Goal: Complete application form

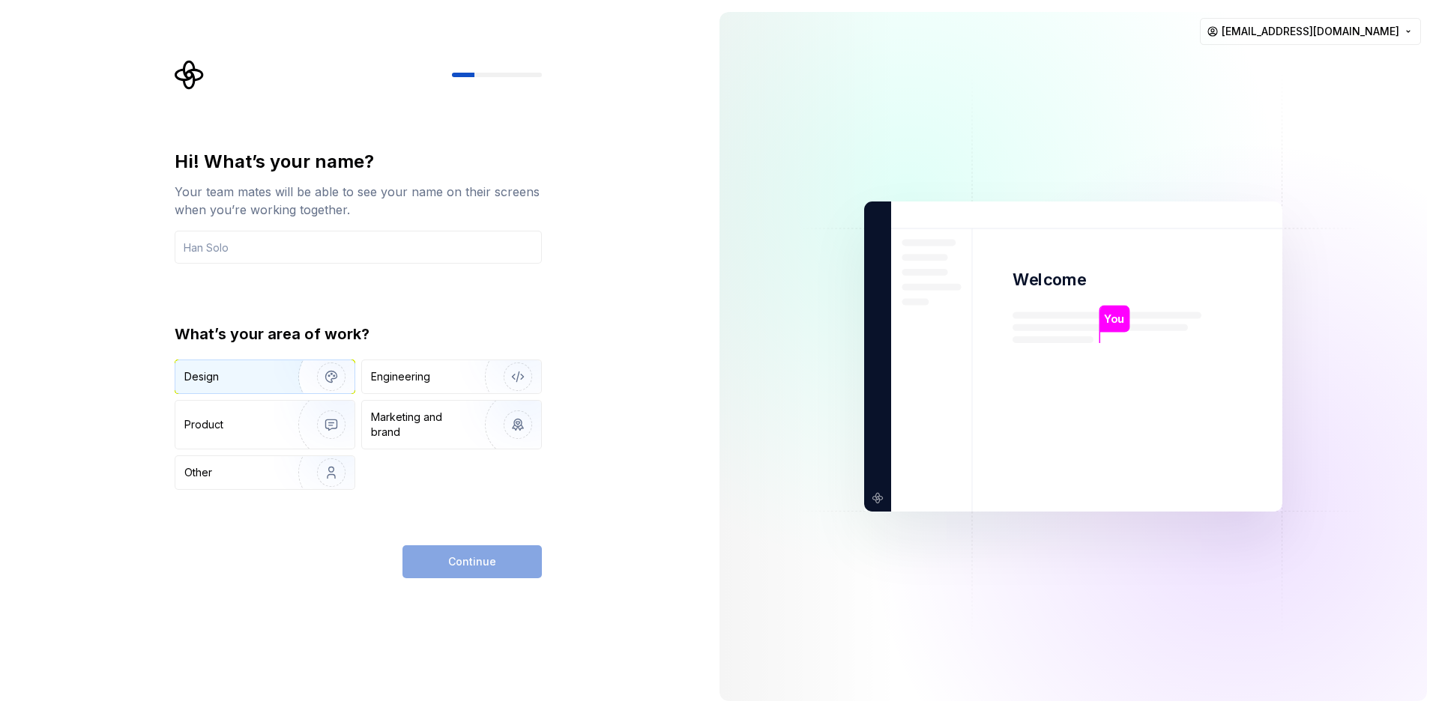
click at [299, 386] on img "button" at bounding box center [322, 377] width 96 height 100
click at [438, 381] on div "Engineering" at bounding box center [430, 376] width 119 height 15
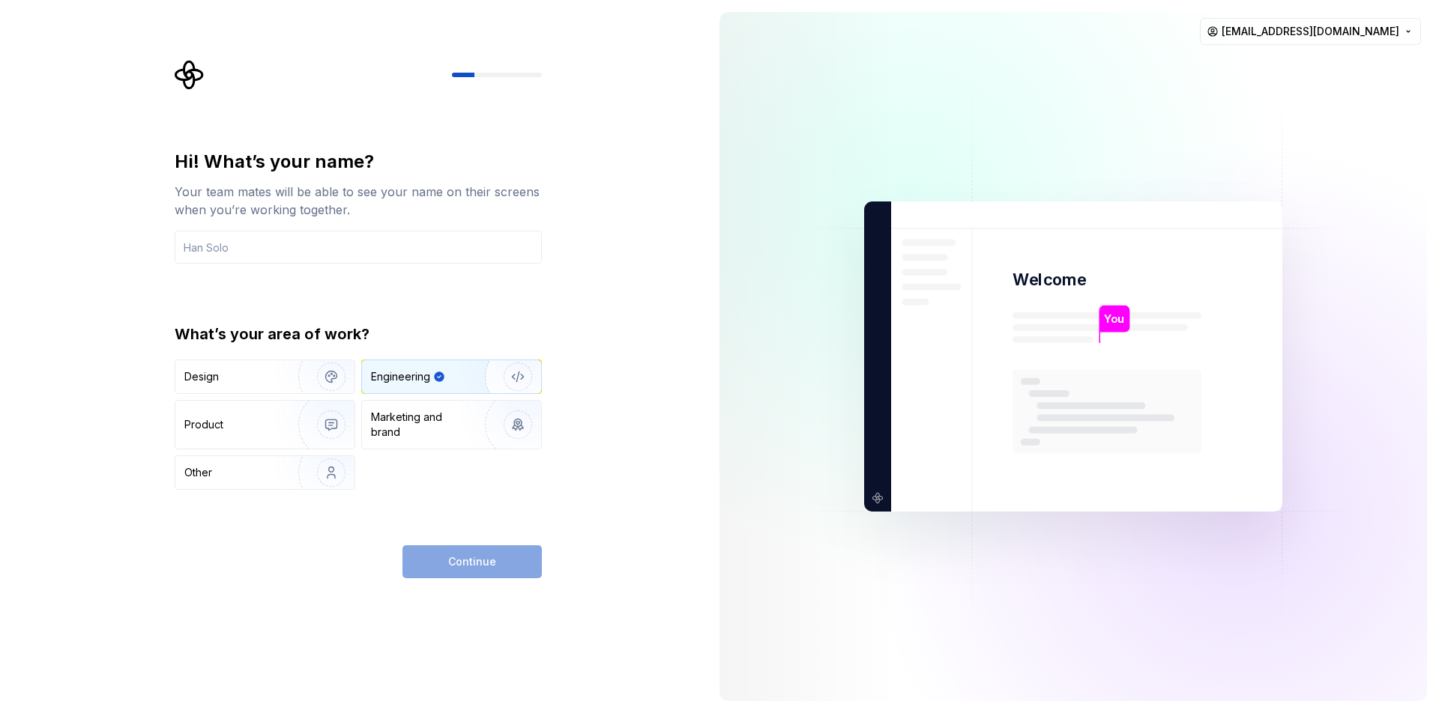
click at [467, 566] on div "Continue" at bounding box center [471, 562] width 139 height 33
click at [325, 247] on input "text" at bounding box center [358, 247] width 367 height 33
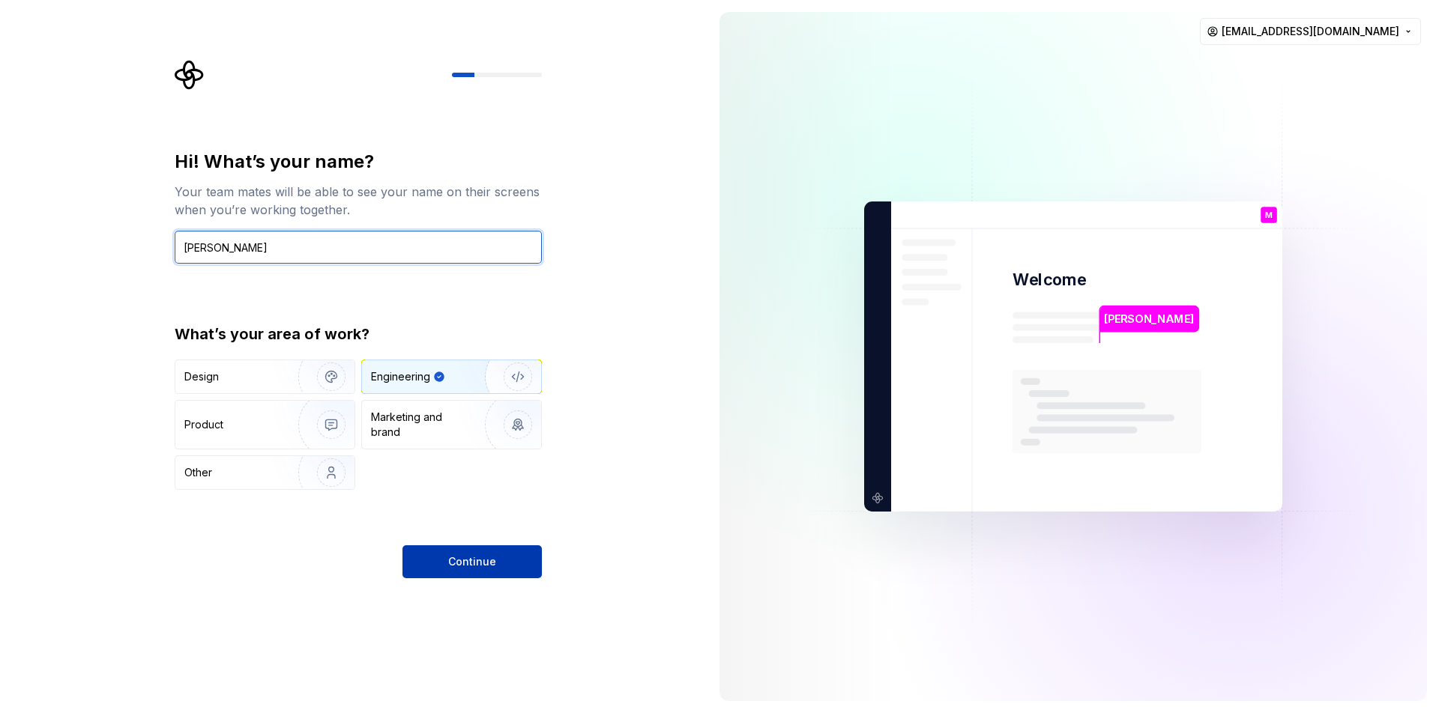
type input "[PERSON_NAME]"
click at [480, 555] on span "Continue" at bounding box center [472, 562] width 48 height 15
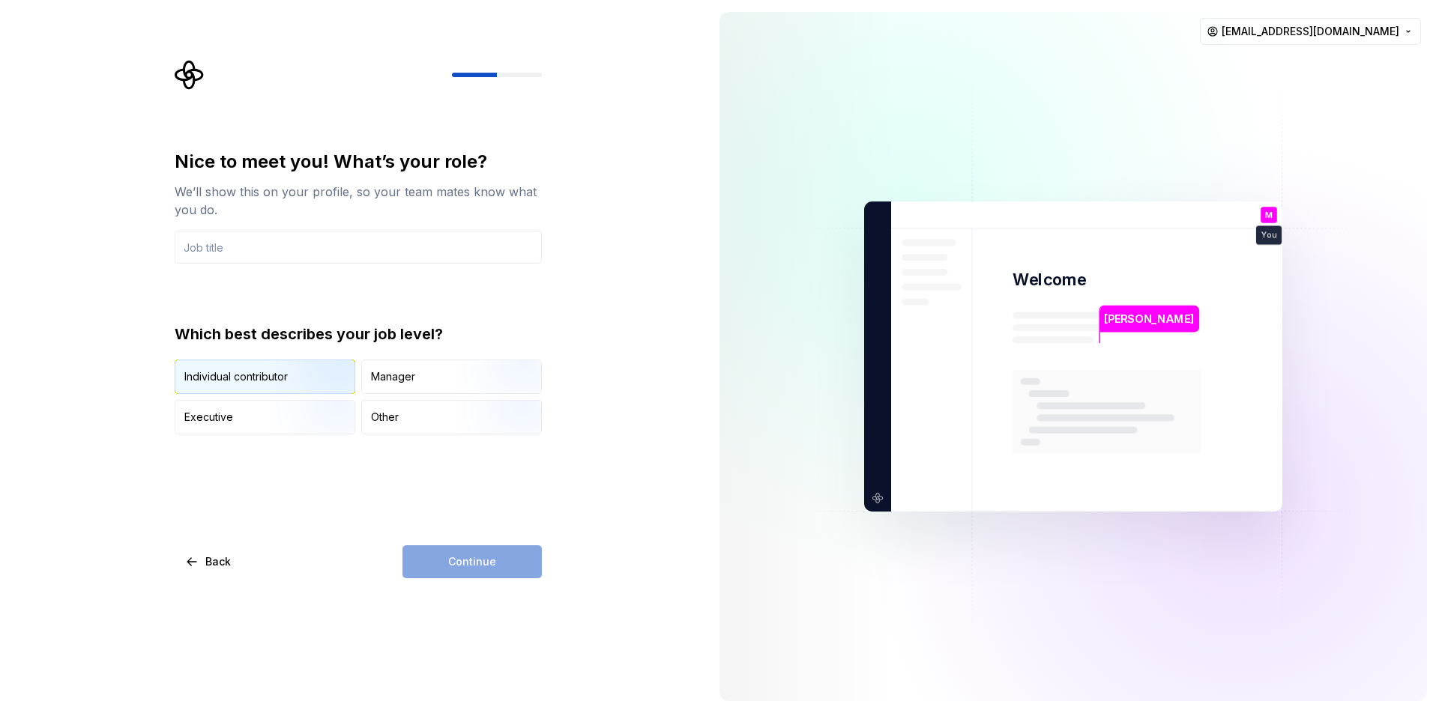
click at [314, 381] on img "button" at bounding box center [319, 395] width 96 height 100
click at [471, 559] on div "Continue" at bounding box center [471, 562] width 139 height 33
click at [277, 247] on input "text" at bounding box center [358, 247] width 367 height 33
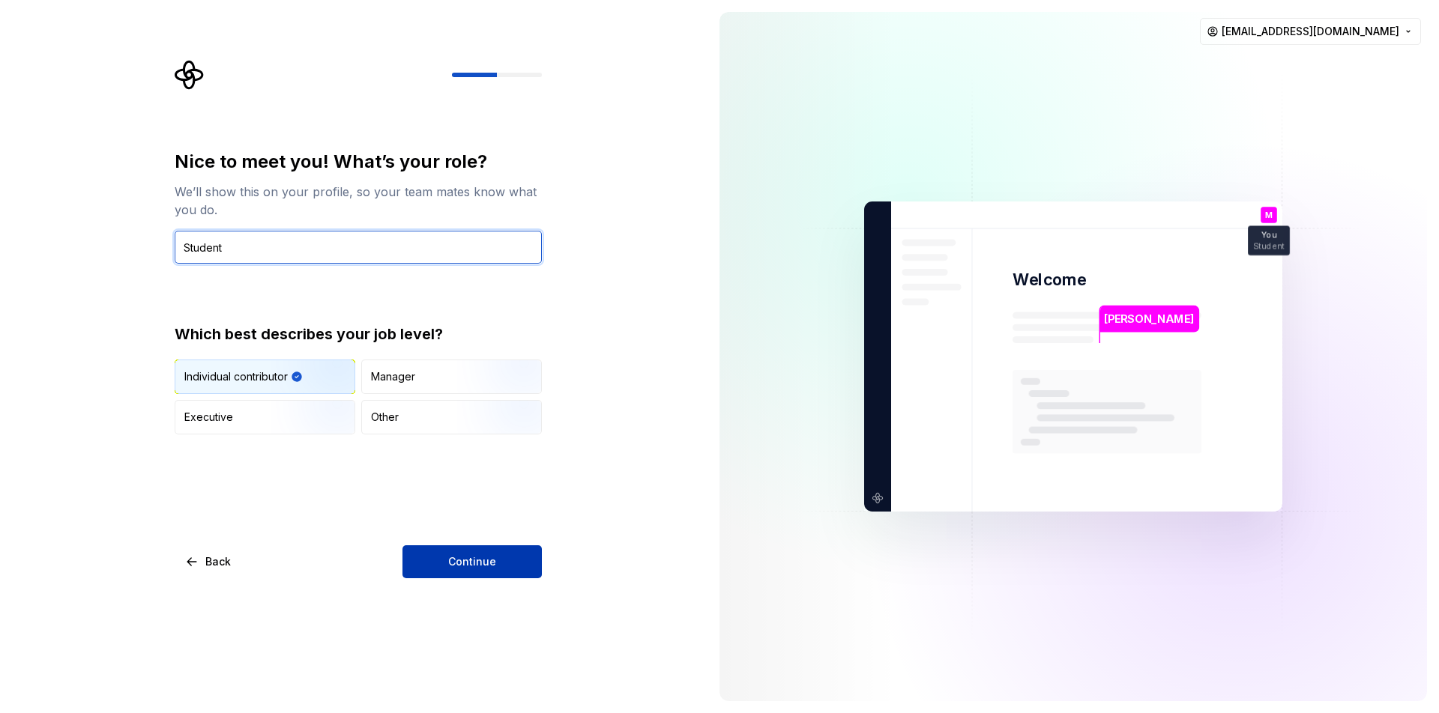
type input "Student"
click at [452, 561] on span "Continue" at bounding box center [472, 562] width 48 height 15
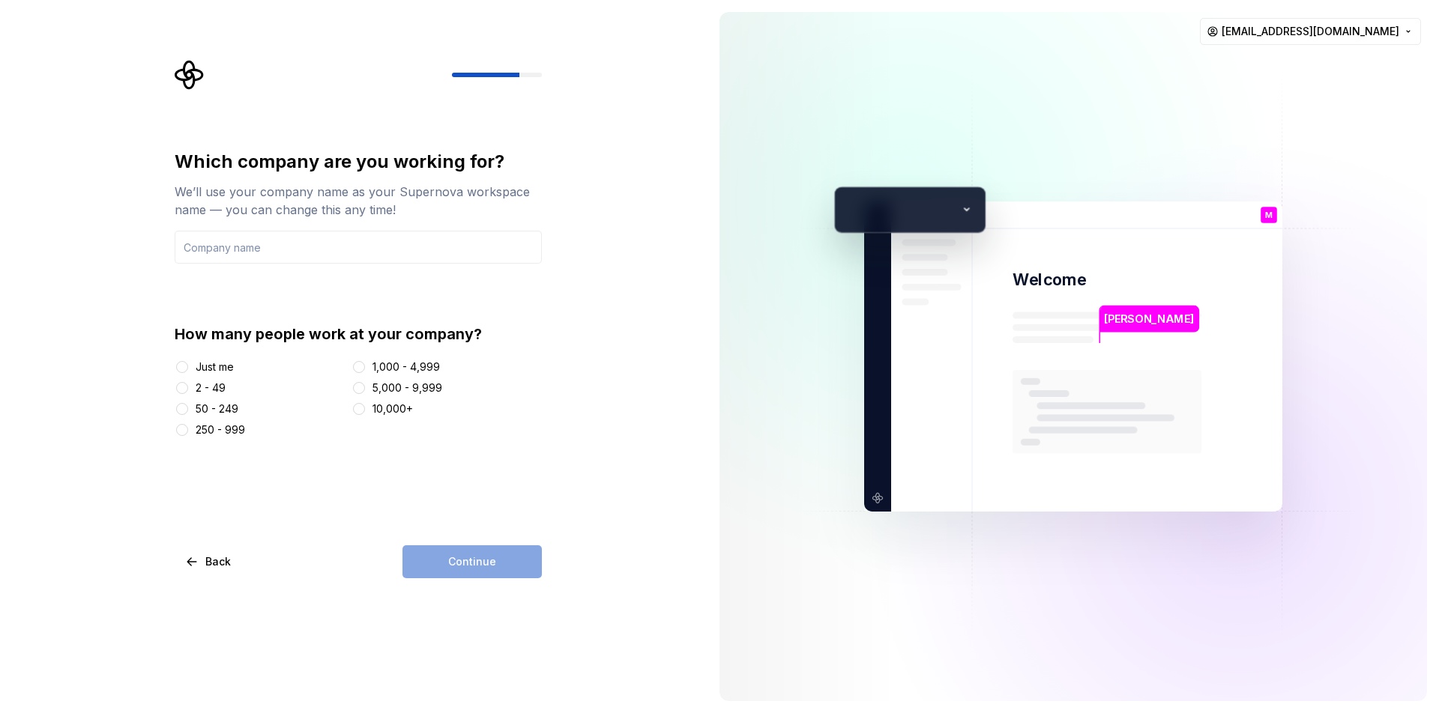
click at [217, 365] on div "Just me" at bounding box center [215, 367] width 38 height 15
click at [188, 365] on button "Just me" at bounding box center [182, 367] width 12 height 12
click at [284, 239] on input "text" at bounding box center [358, 247] width 367 height 33
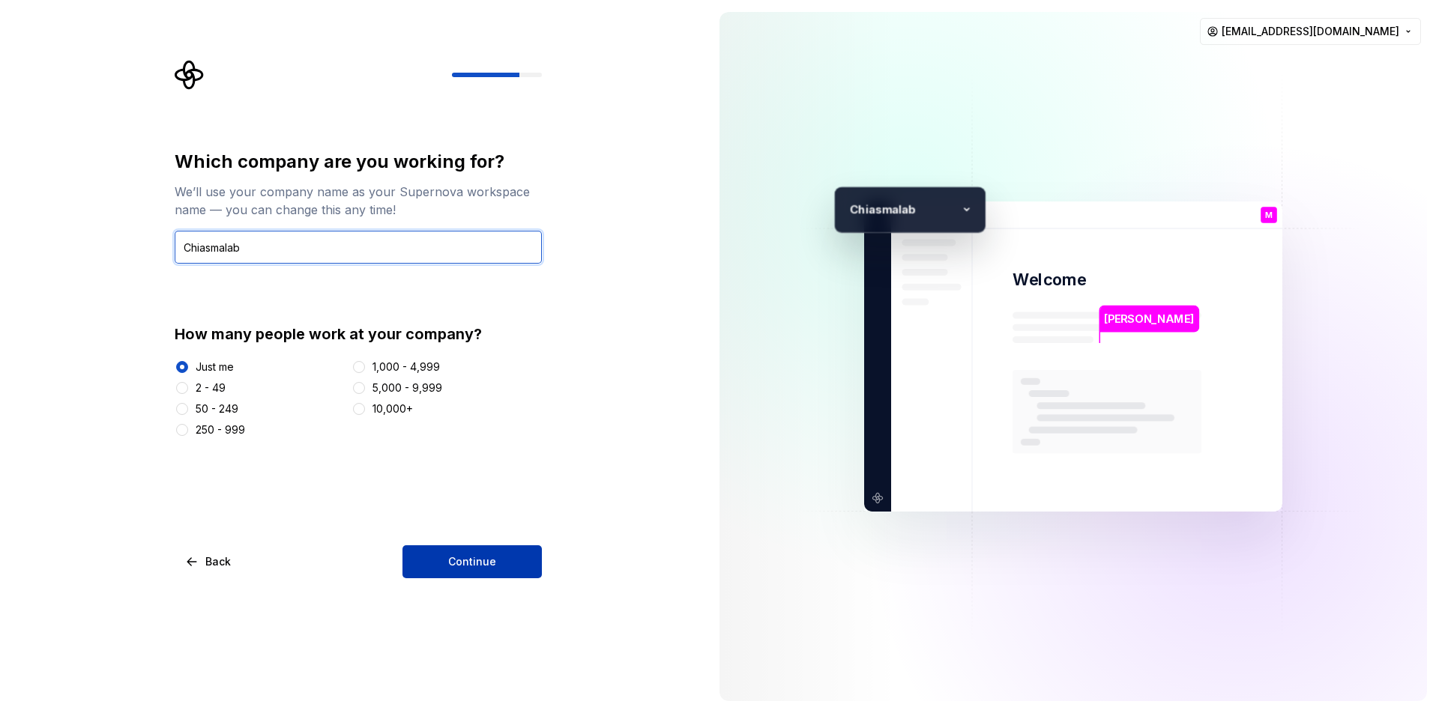
type input "Chiasmalab"
click at [477, 551] on button "Continue" at bounding box center [471, 562] width 139 height 33
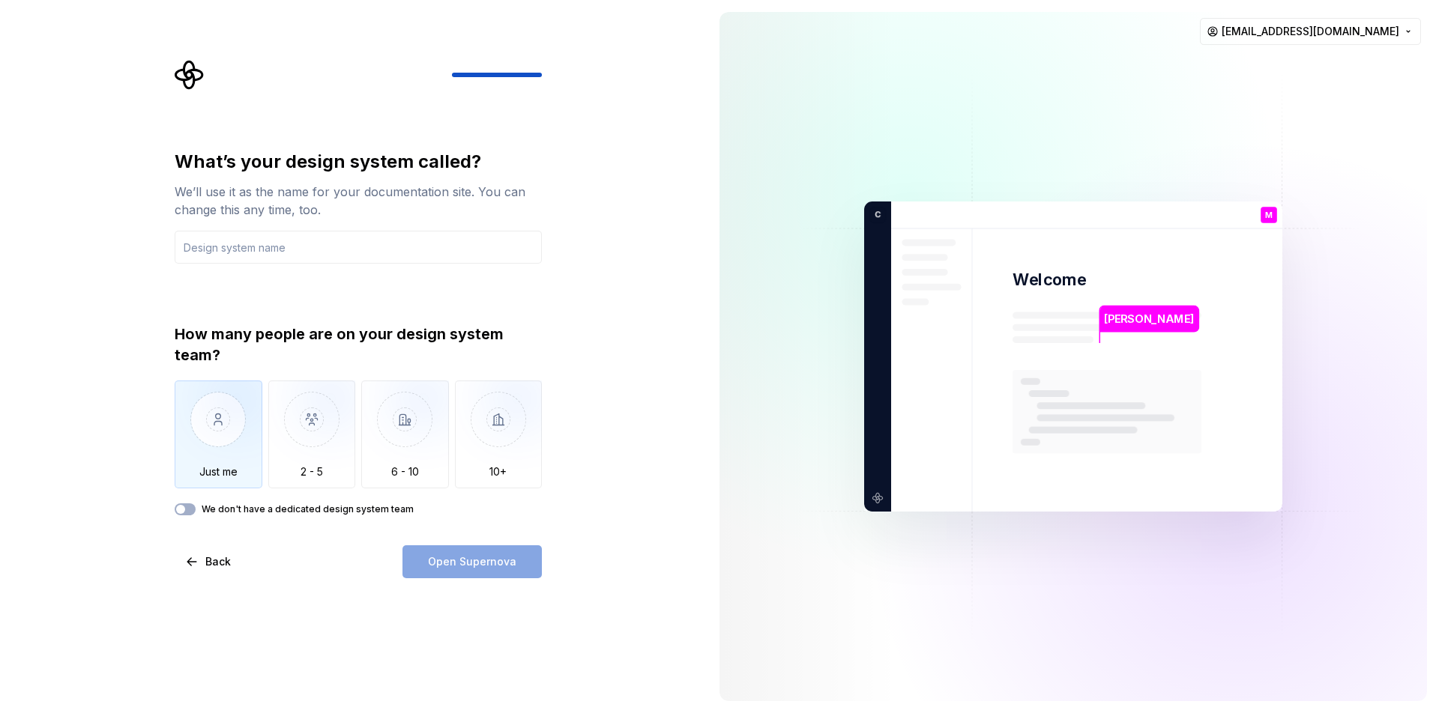
click at [232, 434] on img "button" at bounding box center [219, 431] width 88 height 100
click at [232, 244] on input "text" at bounding box center [358, 247] width 367 height 33
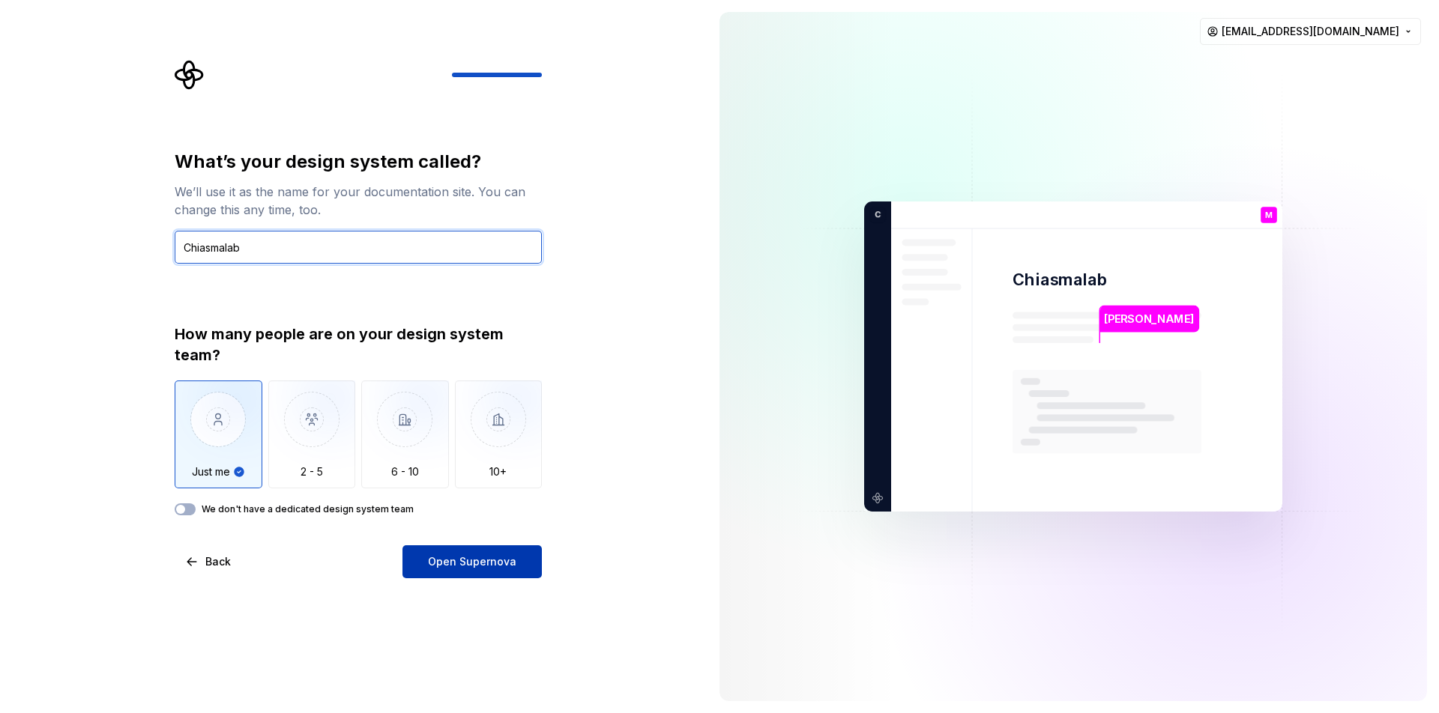
type input "Chiasmalab"
click at [480, 570] on button "Open Supernova" at bounding box center [471, 562] width 139 height 33
